Goal: Find specific page/section: Find specific page/section

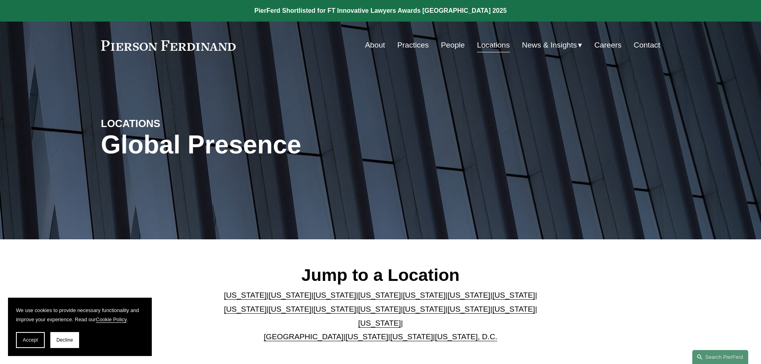
click at [454, 44] on link "People" at bounding box center [453, 45] width 24 height 15
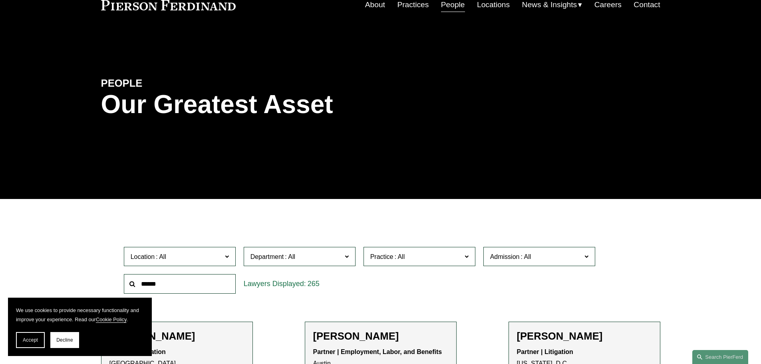
scroll to position [120, 0]
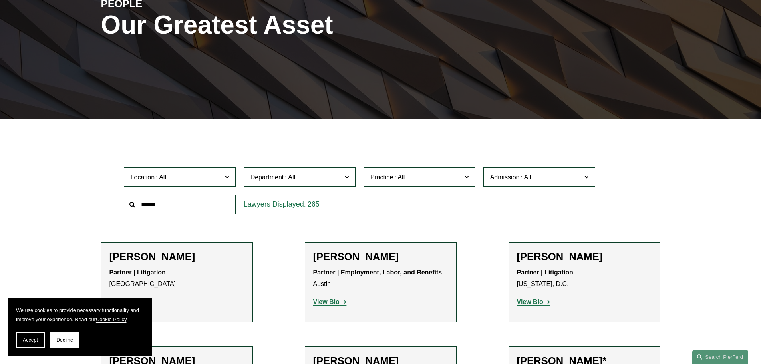
click at [190, 203] on input "text" at bounding box center [180, 204] width 112 height 20
type input "****"
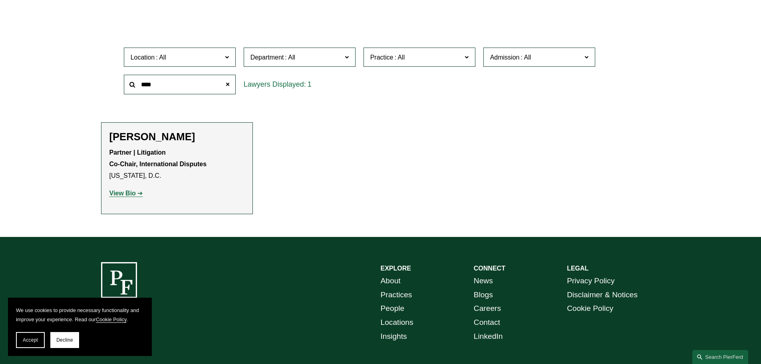
scroll to position [200, 0]
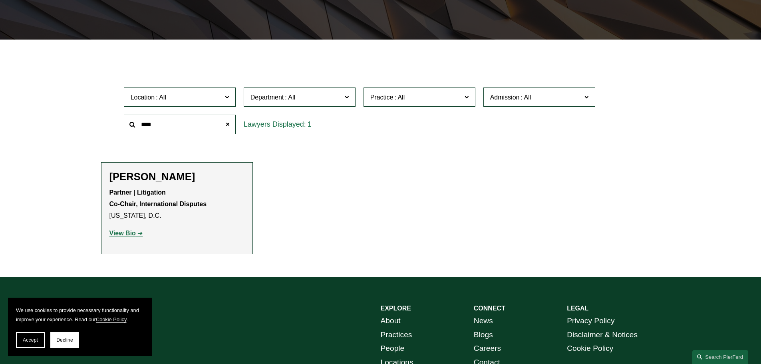
click at [128, 235] on strong "View Bio" at bounding box center [122, 233] width 26 height 7
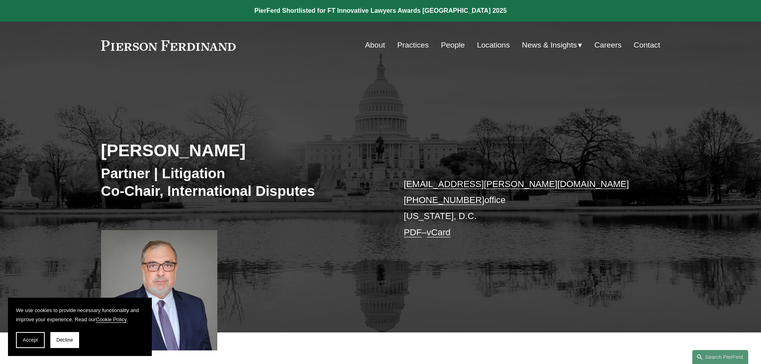
drag, startPoint x: 447, startPoint y: 43, endPoint x: 439, endPoint y: 50, distance: 10.7
click at [447, 43] on link "People" at bounding box center [453, 45] width 24 height 15
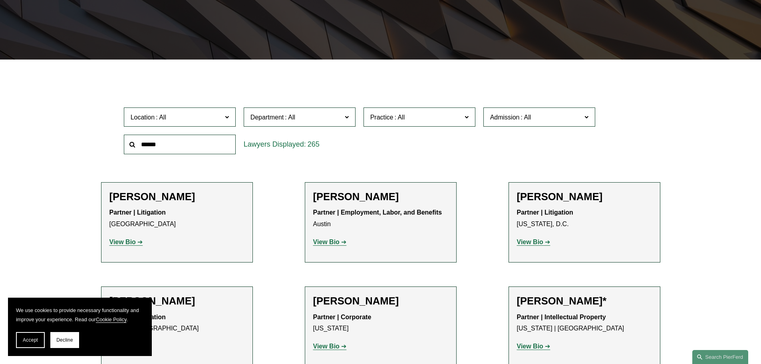
scroll to position [200, 0]
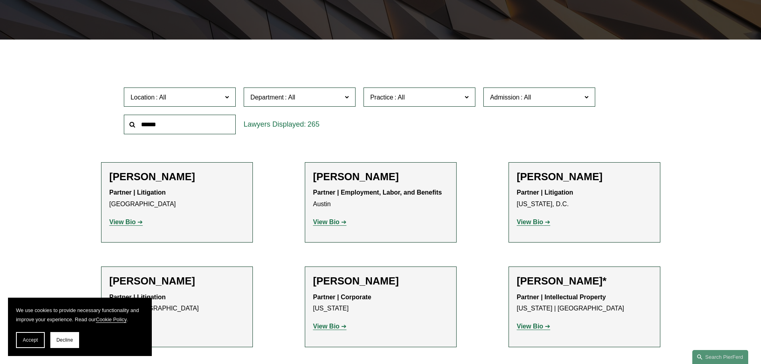
click at [171, 125] on input "text" at bounding box center [180, 125] width 112 height 20
type input "*******"
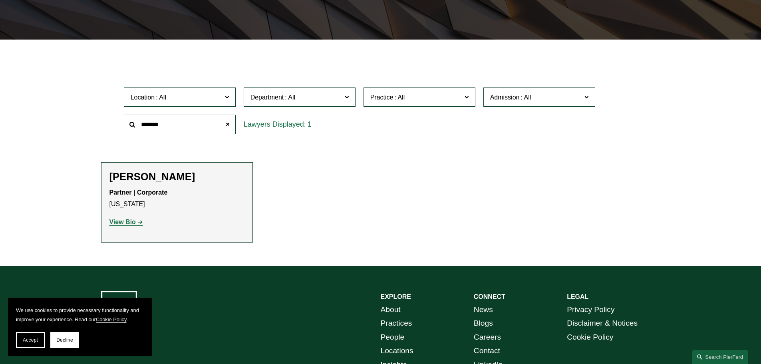
drag, startPoint x: 135, startPoint y: 222, endPoint x: 142, endPoint y: 221, distance: 7.7
click at [135, 222] on strong "View Bio" at bounding box center [122, 221] width 26 height 7
